Goal: Task Accomplishment & Management: Manage account settings

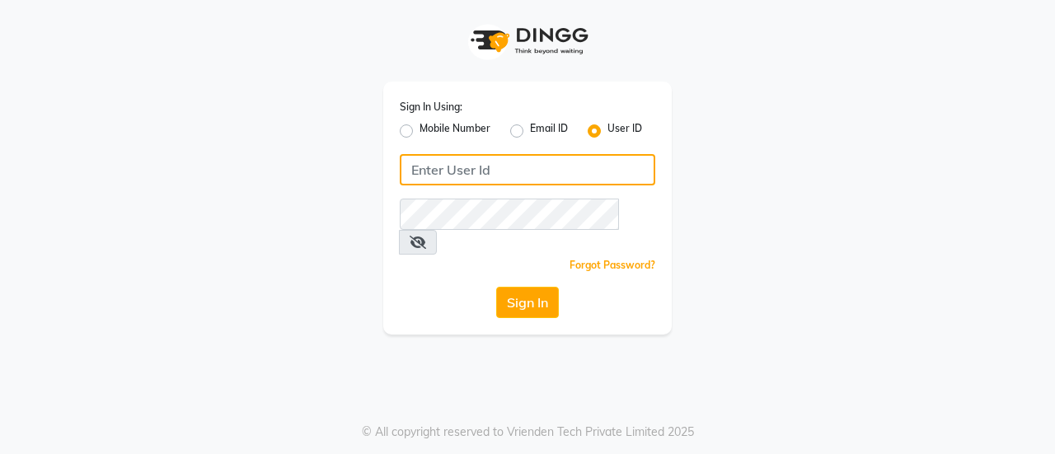
type input "8861319303"
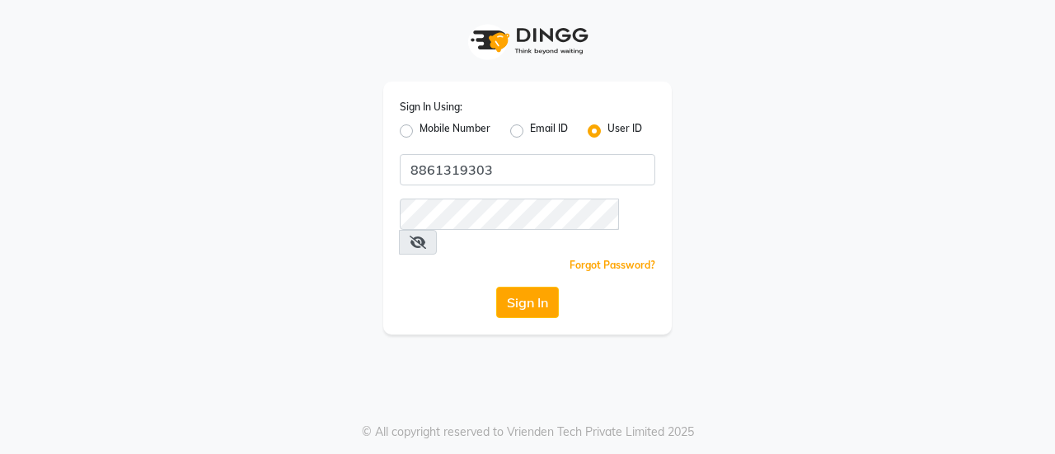
click at [407, 124] on div "Mobile Number" at bounding box center [445, 131] width 91 height 20
click at [420, 129] on label "Mobile Number" at bounding box center [455, 131] width 71 height 20
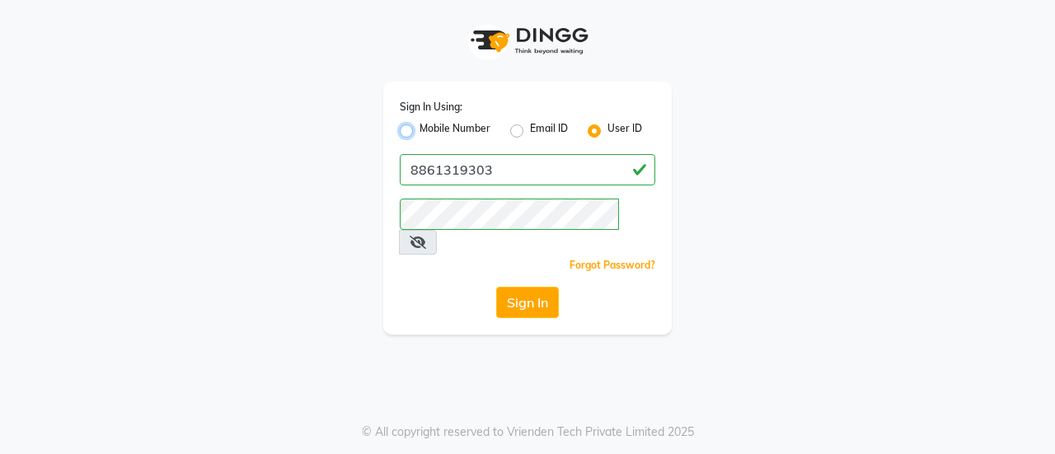
click at [420, 129] on input "Mobile Number" at bounding box center [425, 126] width 11 height 11
radio input "true"
radio input "false"
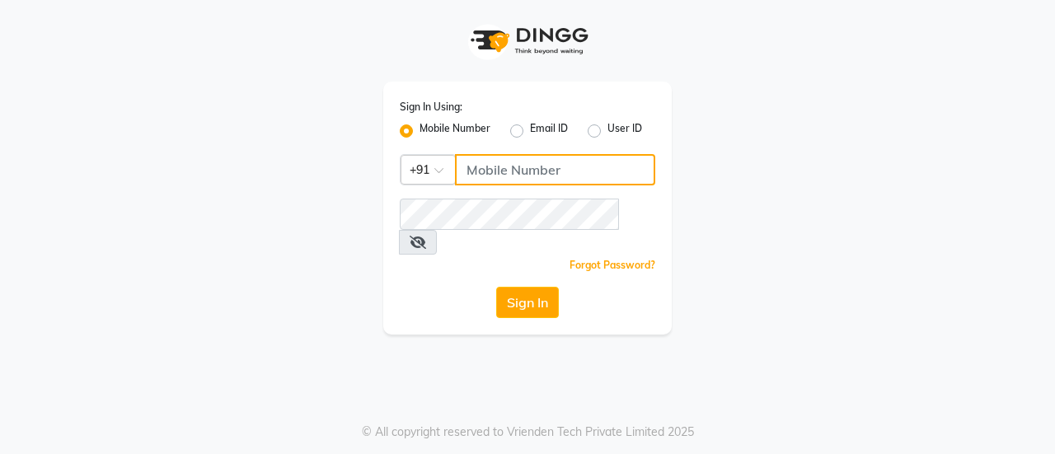
click at [505, 167] on input "Username" at bounding box center [555, 169] width 200 height 31
type input "8861319303"
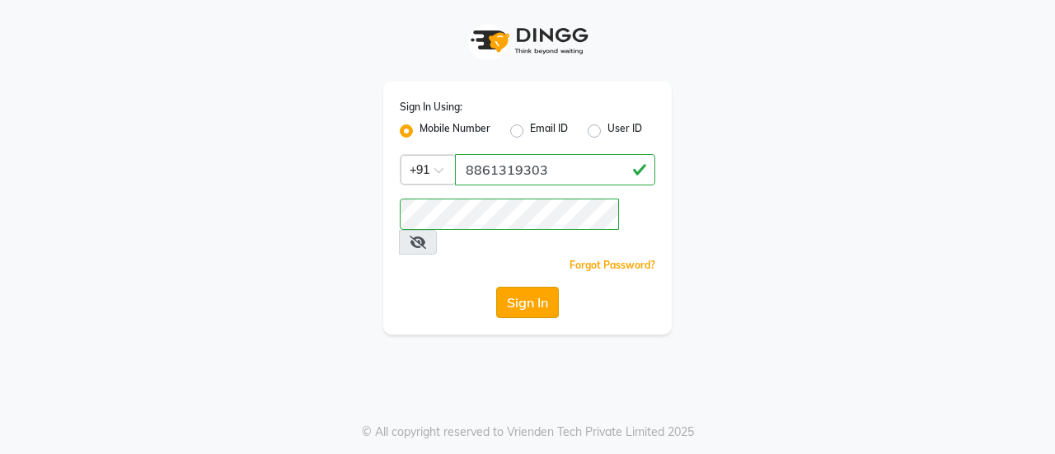
click at [525, 287] on button "Sign In" at bounding box center [527, 302] width 63 height 31
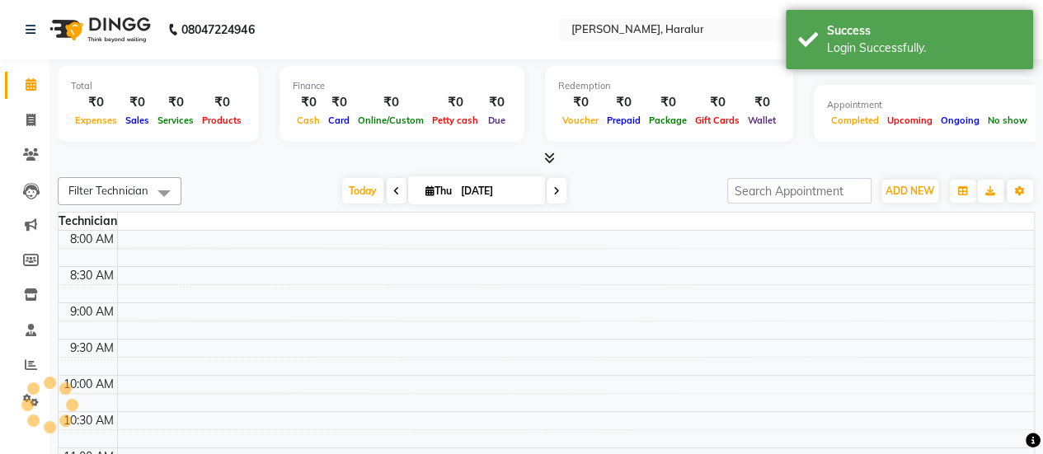
select select "en"
